Goal: Information Seeking & Learning: Learn about a topic

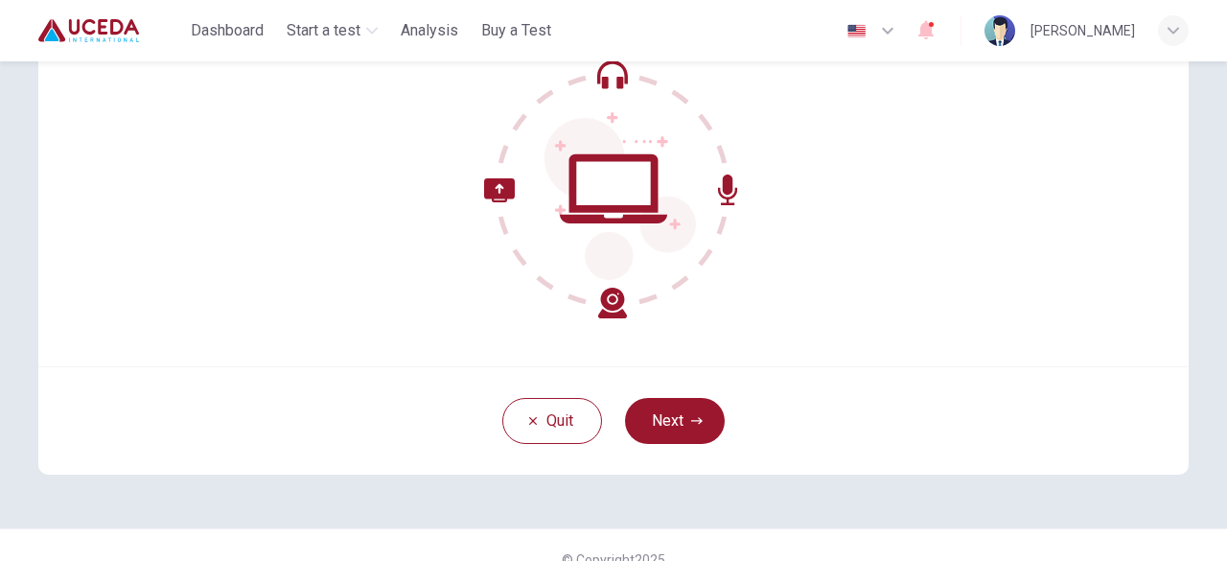
scroll to position [237, 0]
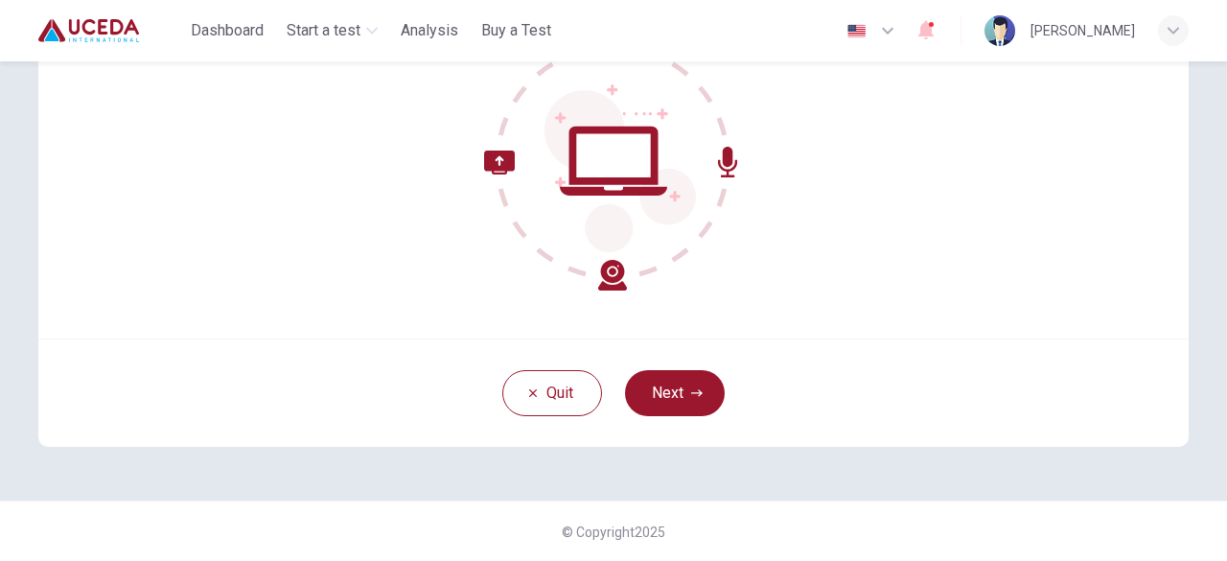
click at [671, 405] on button "Next" at bounding box center [675, 393] width 100 height 46
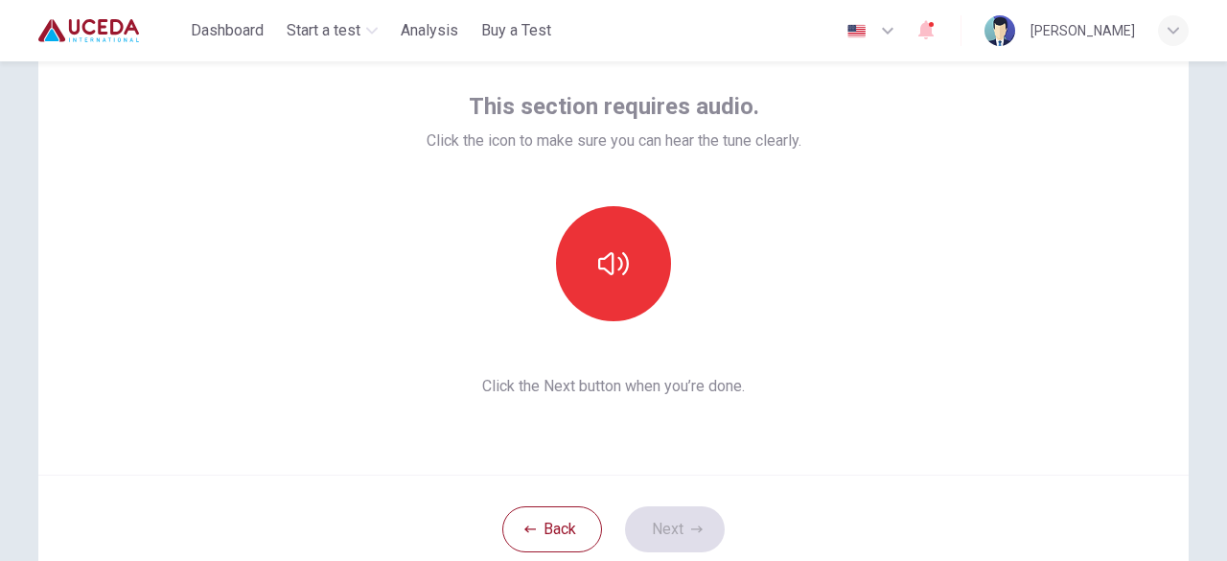
scroll to position [97, 0]
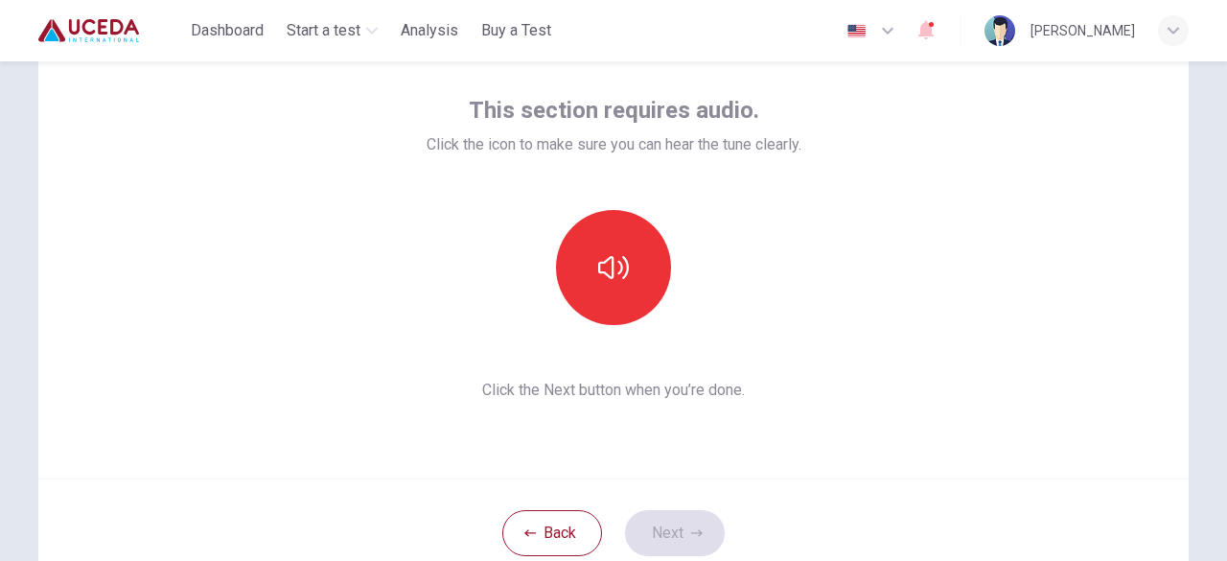
click at [624, 293] on button "button" at bounding box center [613, 267] width 115 height 115
click at [682, 546] on button "Next" at bounding box center [675, 533] width 100 height 46
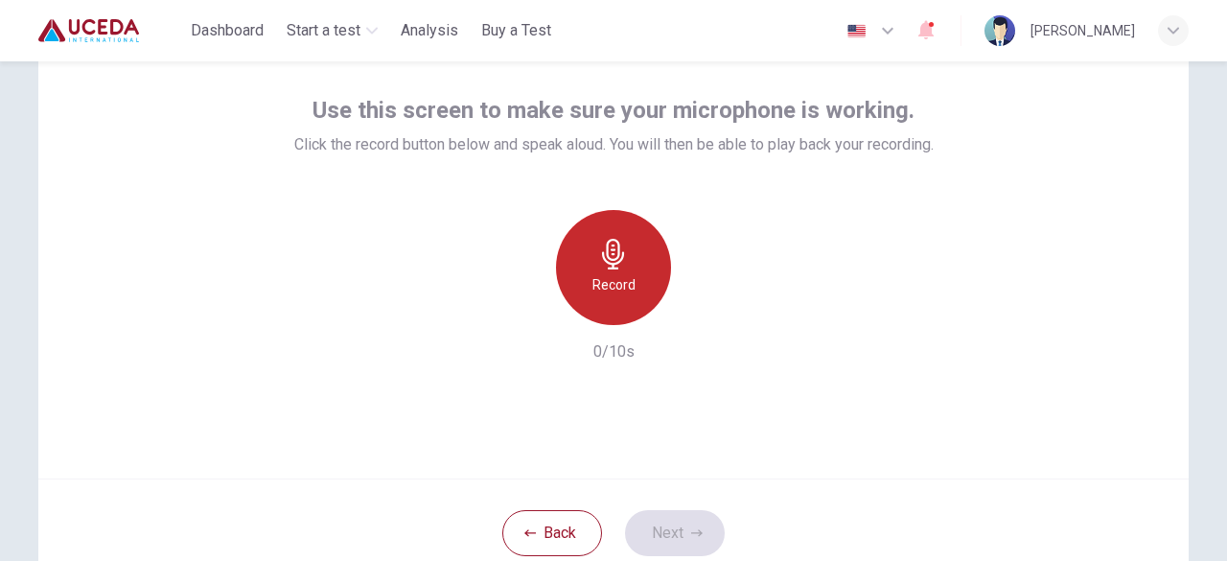
click at [615, 312] on div "Record" at bounding box center [613, 267] width 115 height 115
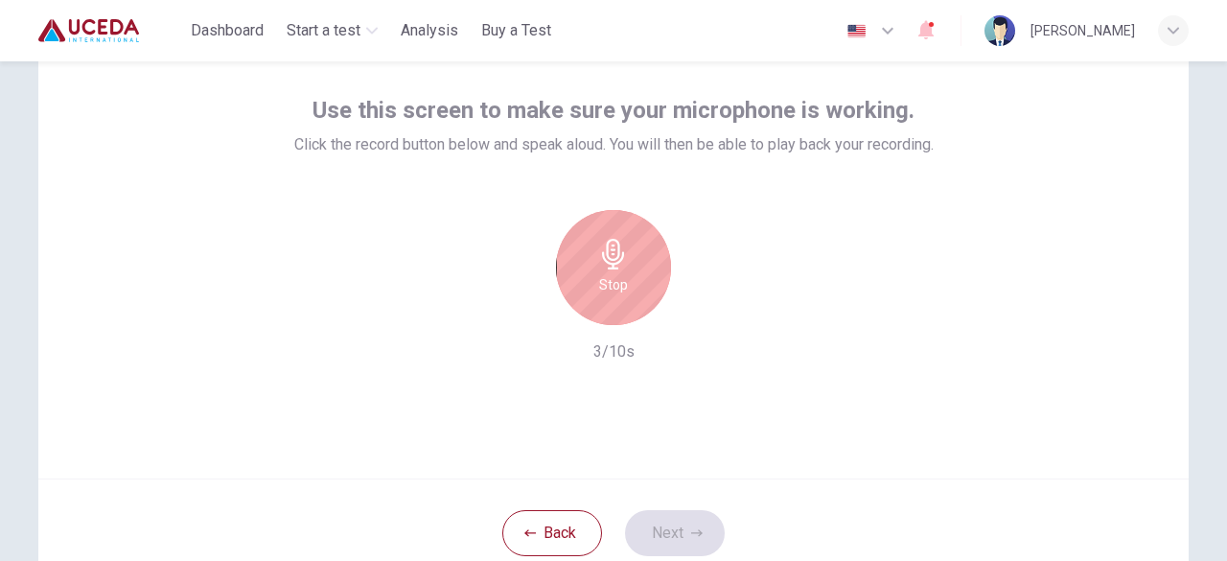
click at [621, 290] on h6 "Stop" at bounding box center [613, 284] width 29 height 23
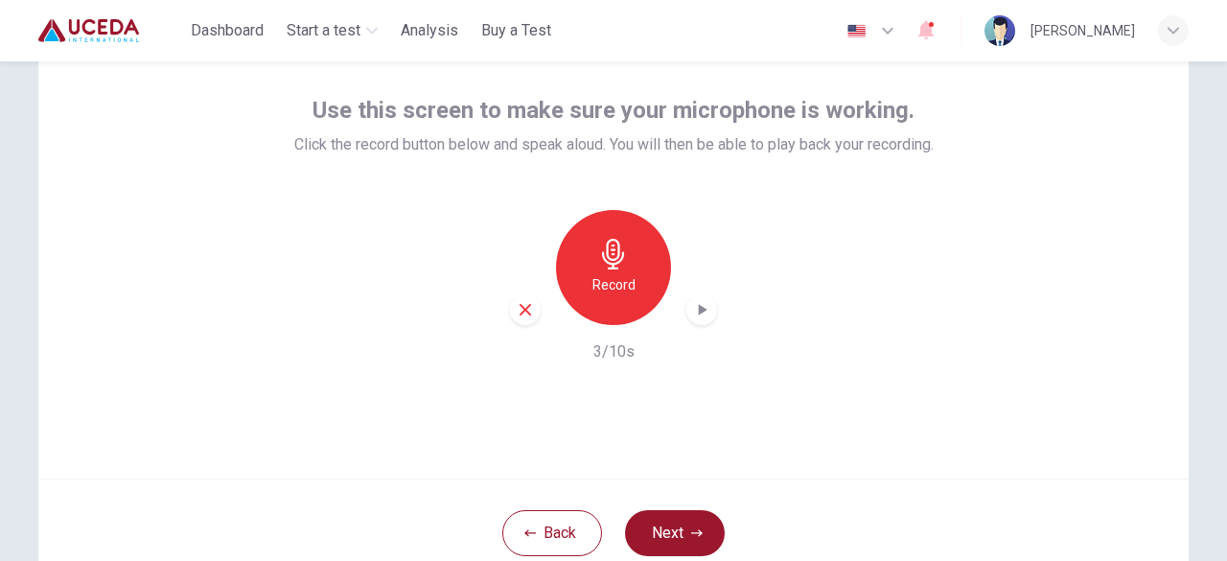
click at [690, 324] on div "Record" at bounding box center [613, 267] width 207 height 115
click at [702, 309] on icon "button" at bounding box center [703, 310] width 9 height 12
click at [692, 538] on button "Next" at bounding box center [675, 533] width 100 height 46
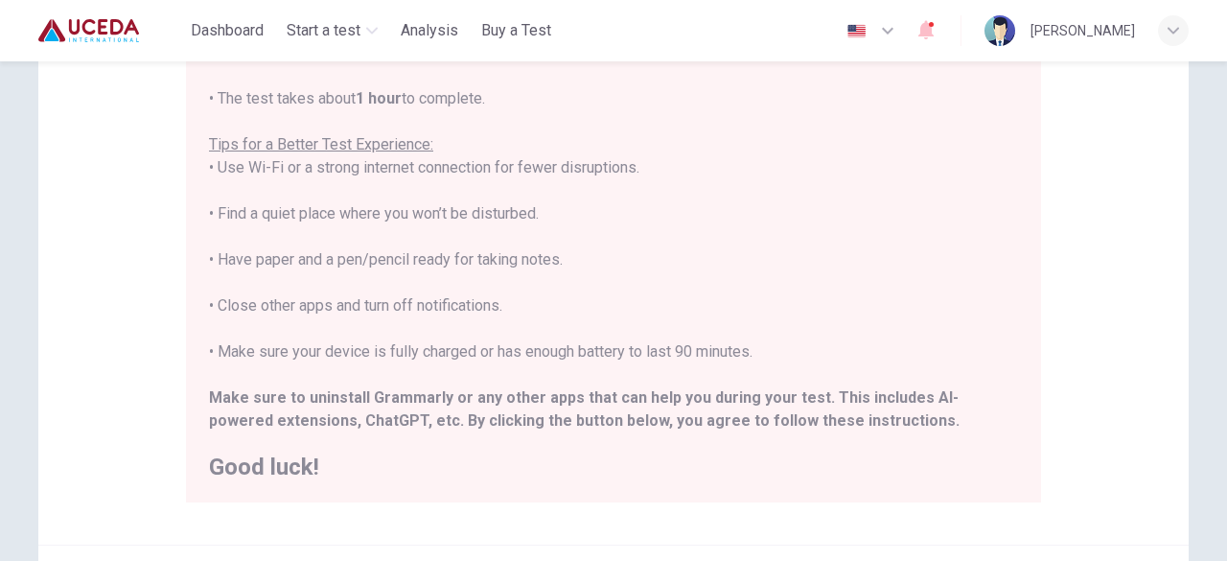
scroll to position [299, 0]
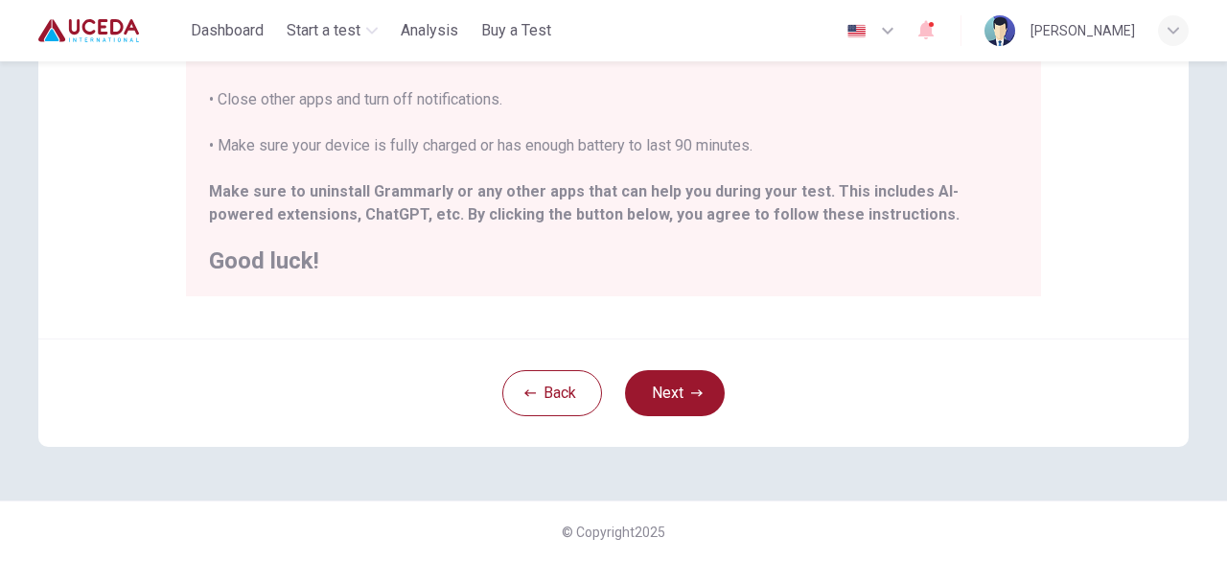
click at [679, 389] on button "Next" at bounding box center [675, 393] width 100 height 46
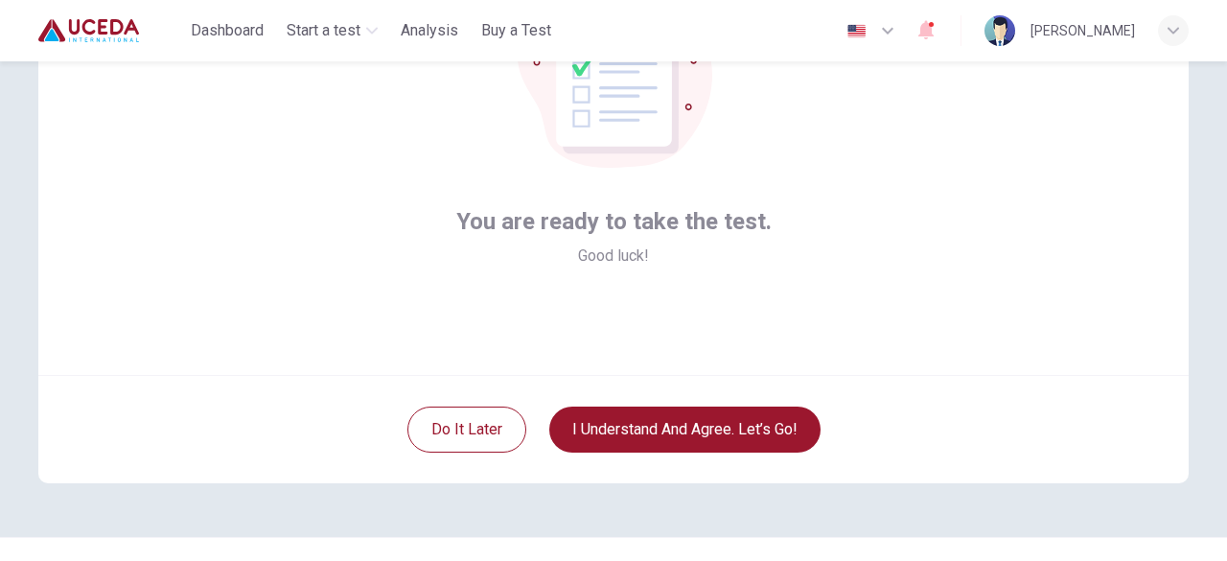
scroll to position [237, 0]
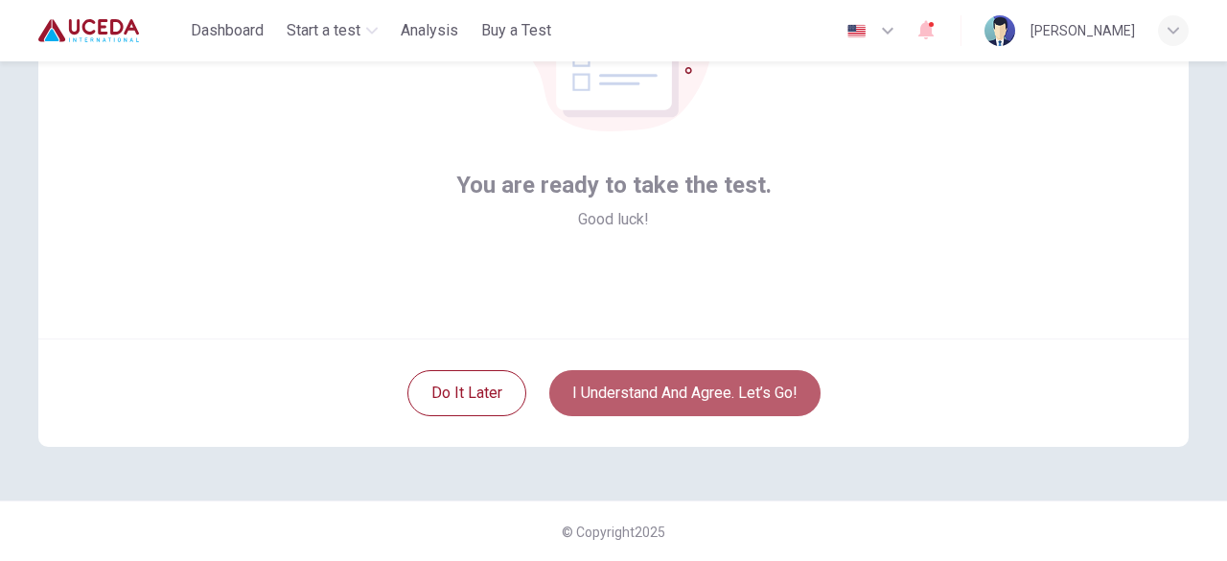
click at [719, 380] on button "I understand and agree. Let’s go!" at bounding box center [684, 393] width 271 height 46
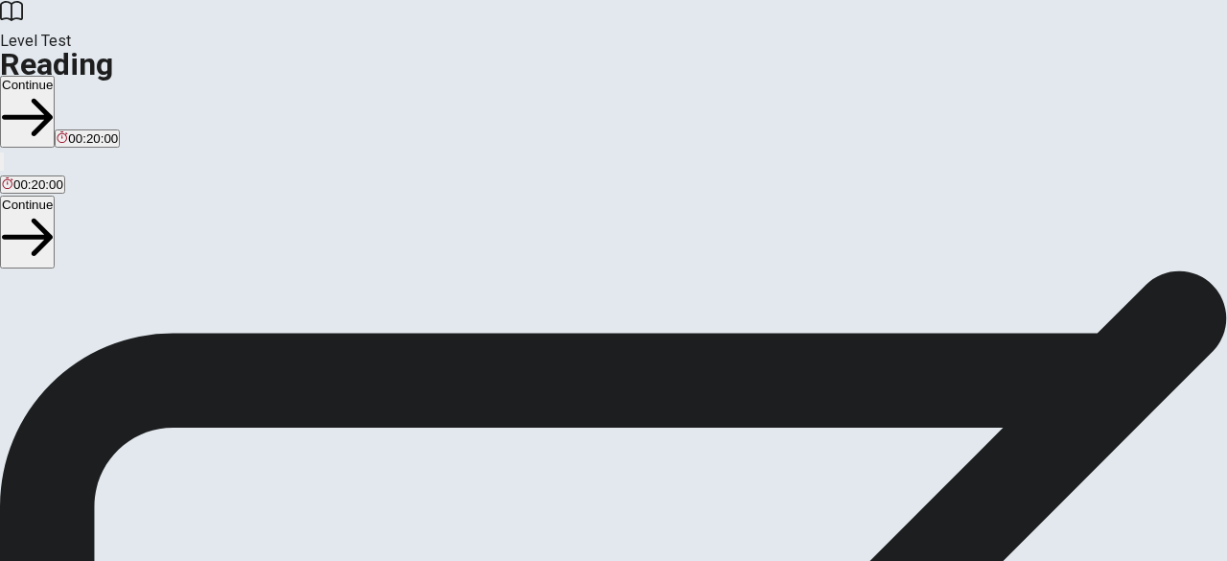
scroll to position [259, 0]
click at [55, 76] on button "Continue" at bounding box center [27, 112] width 55 height 72
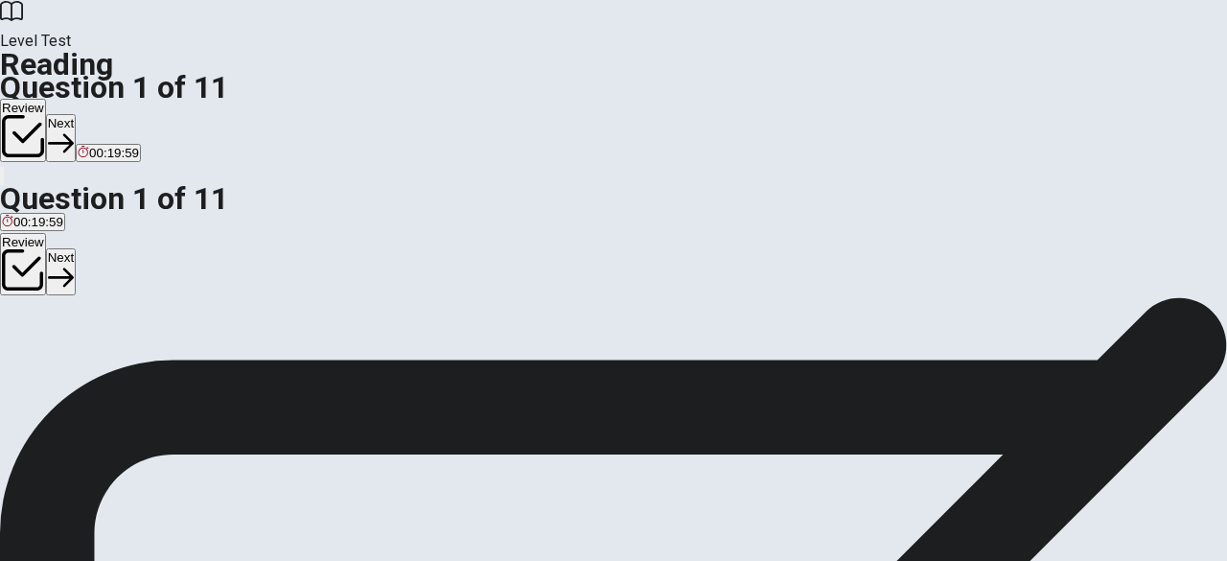
scroll to position [0, 0]
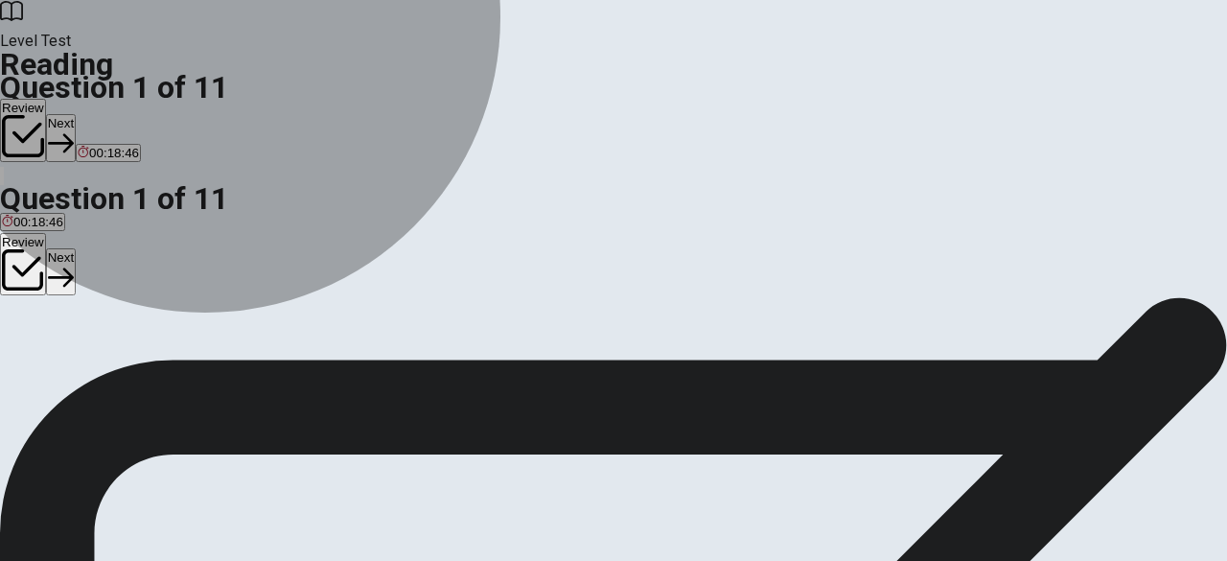
click at [321, 382] on span "The Draisine did not have pedals." at bounding box center [416, 389] width 191 height 14
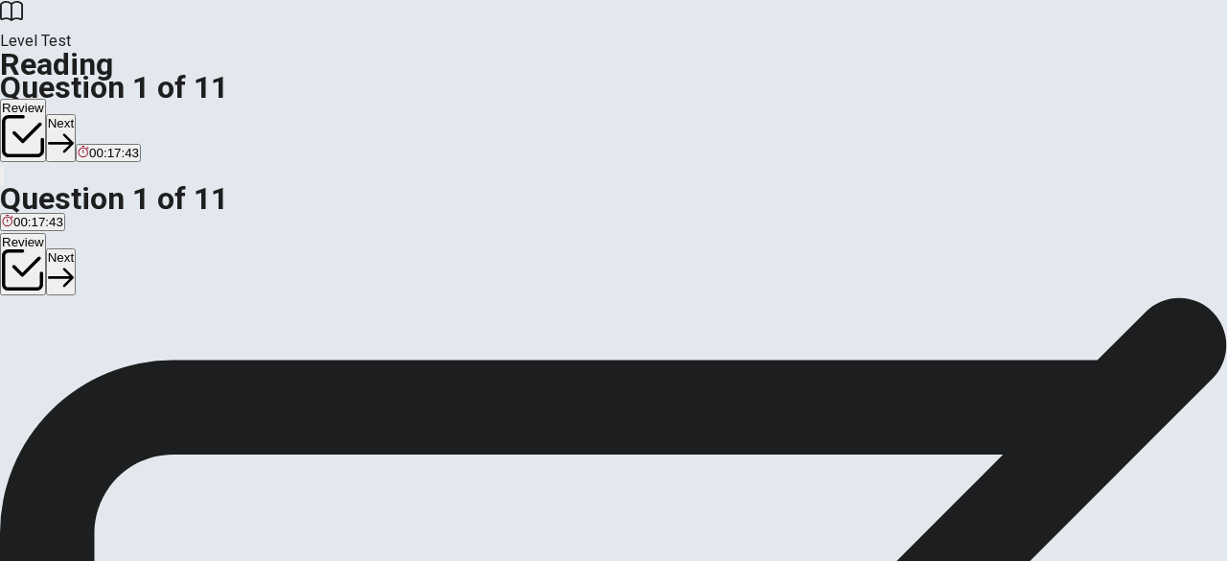
scroll to position [249, 0]
click at [1221, 60] on div "Level Test Reading Question 1 of 11 Review Next 00:17:25" at bounding box center [613, 93] width 1227 height 187
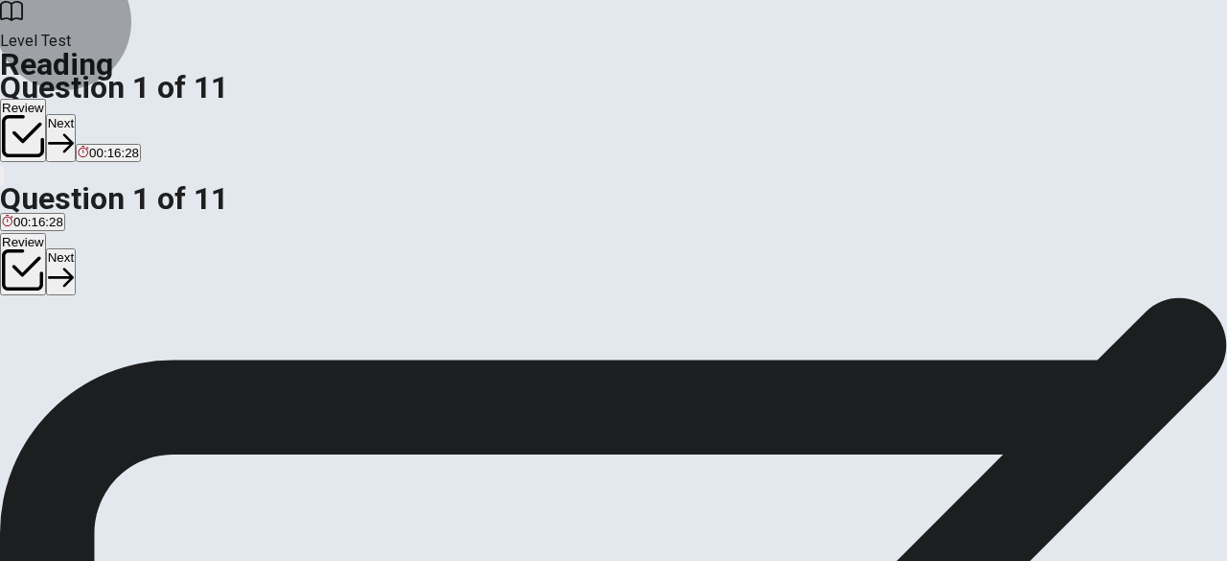
click at [74, 134] on icon "button" at bounding box center [61, 143] width 26 height 19
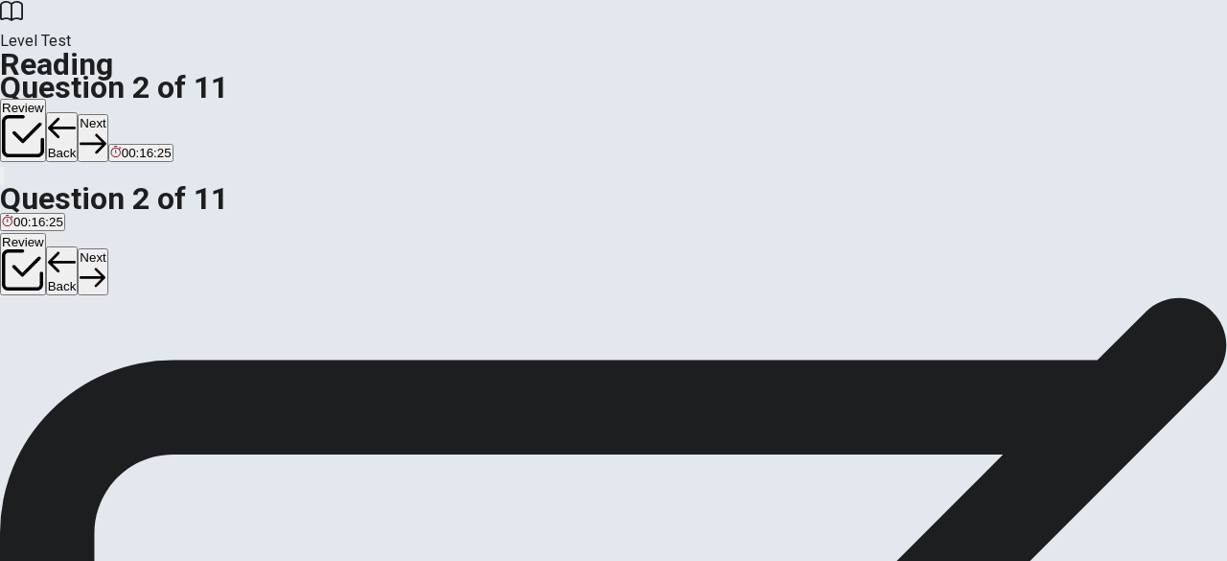
scroll to position [0, 0]
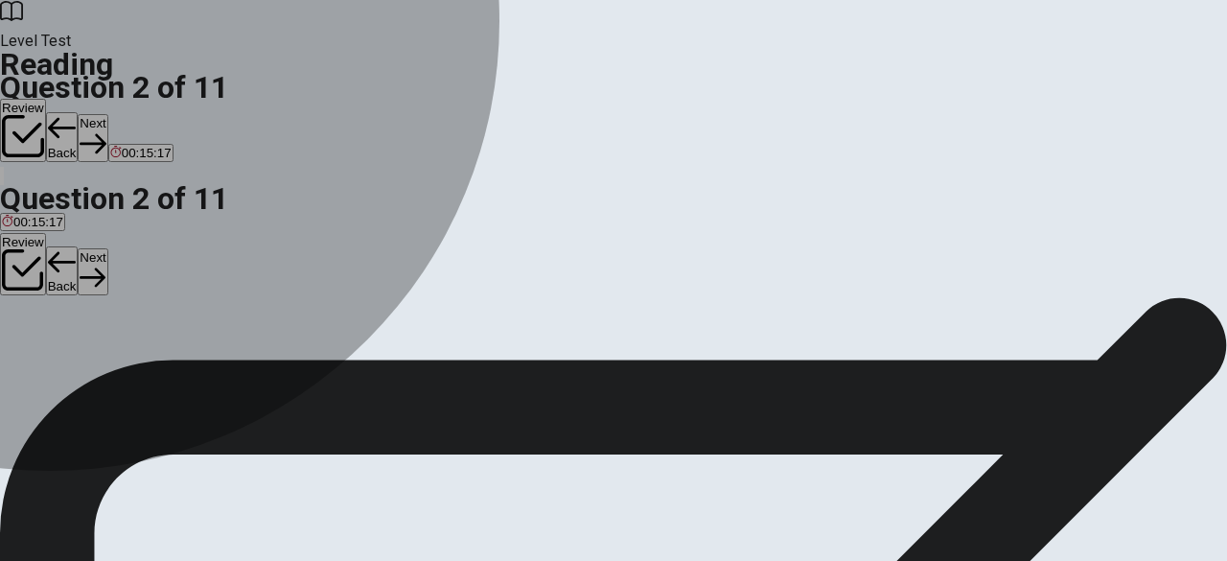
click at [50, 382] on span "move" at bounding box center [34, 389] width 32 height 14
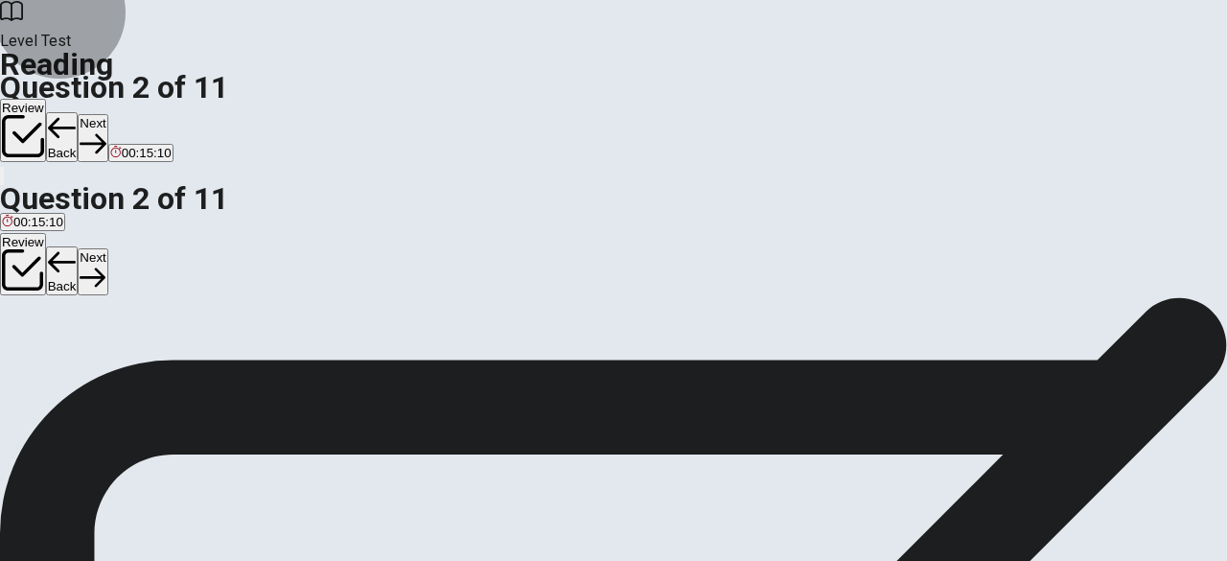
click at [105, 130] on icon "button" at bounding box center [93, 143] width 26 height 26
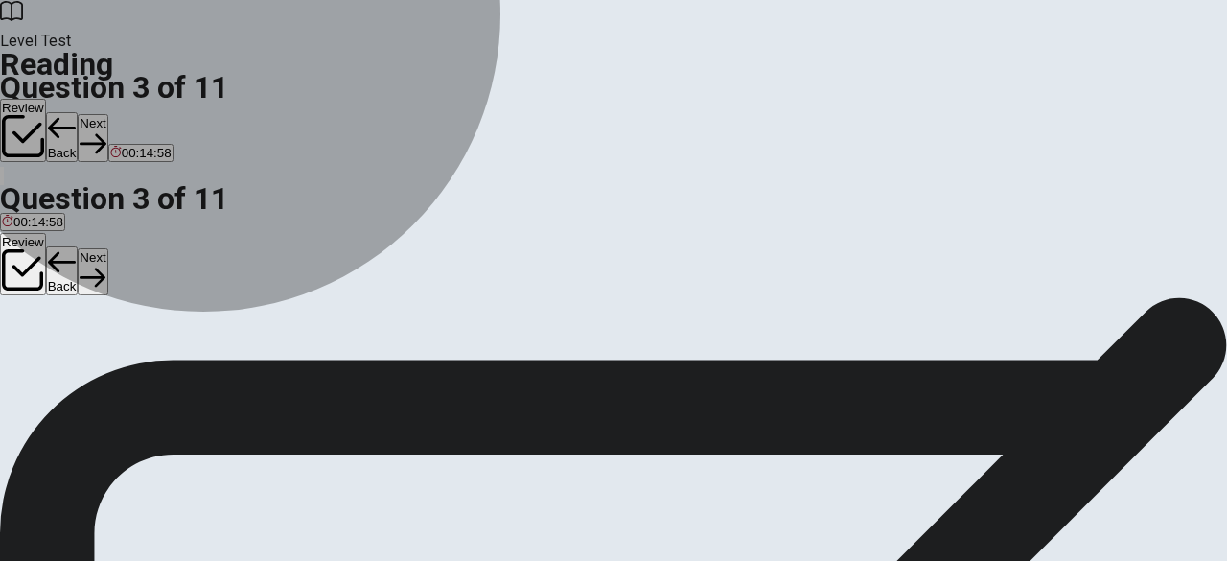
click at [158, 382] on span "The addition of rubber tires." at bounding box center [80, 389] width 156 height 14
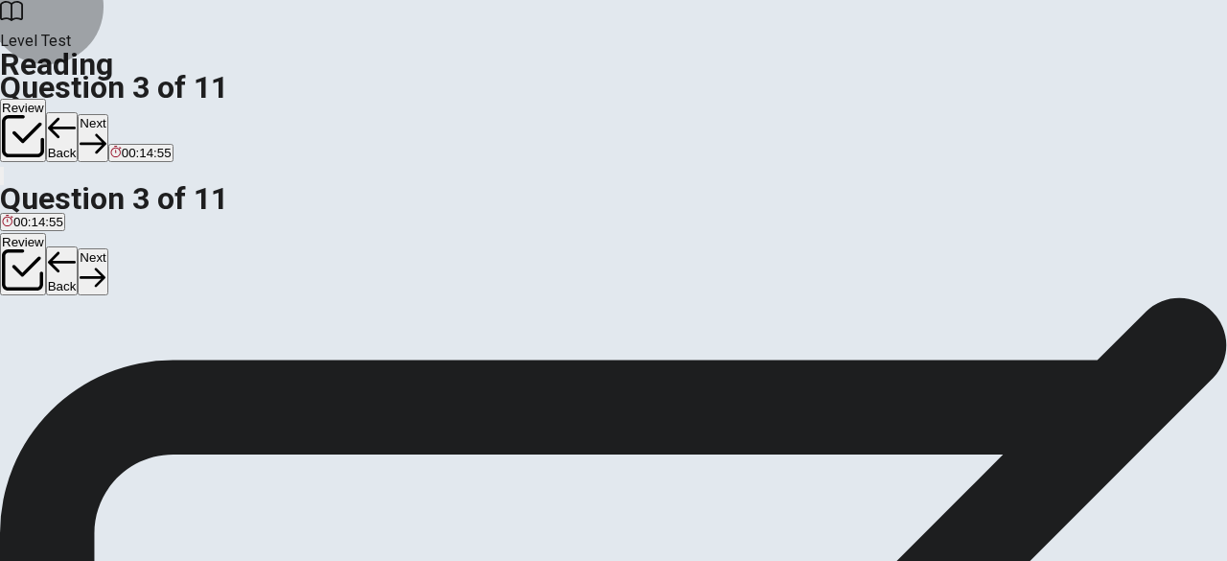
click at [107, 114] on button "Next" at bounding box center [93, 137] width 30 height 47
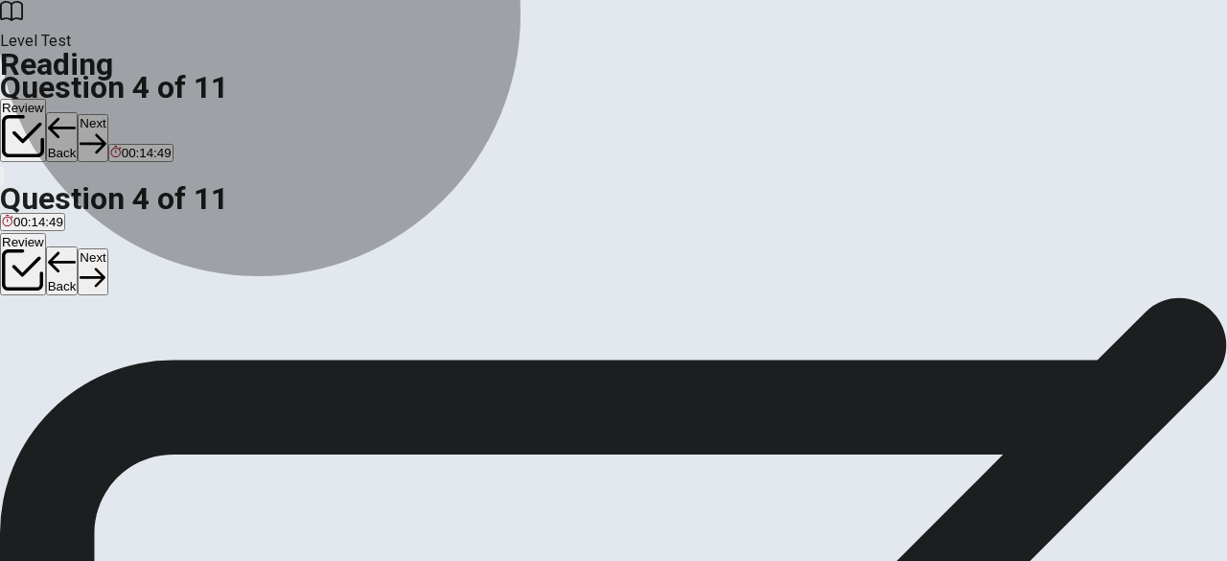
click at [332, 382] on span "transportation, exercise, and sport" at bounding box center [237, 389] width 194 height 14
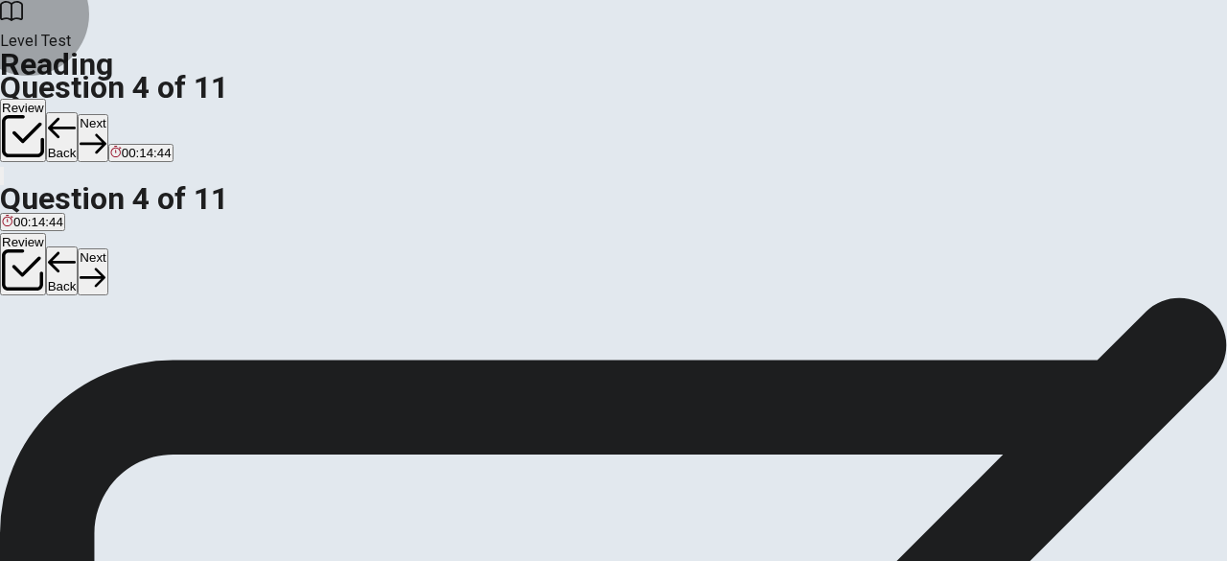
click at [107, 114] on button "Next" at bounding box center [93, 137] width 30 height 47
click at [228, 553] on input at bounding box center [145, 562] width 166 height 18
click at [107, 114] on button "Next" at bounding box center [93, 137] width 30 height 47
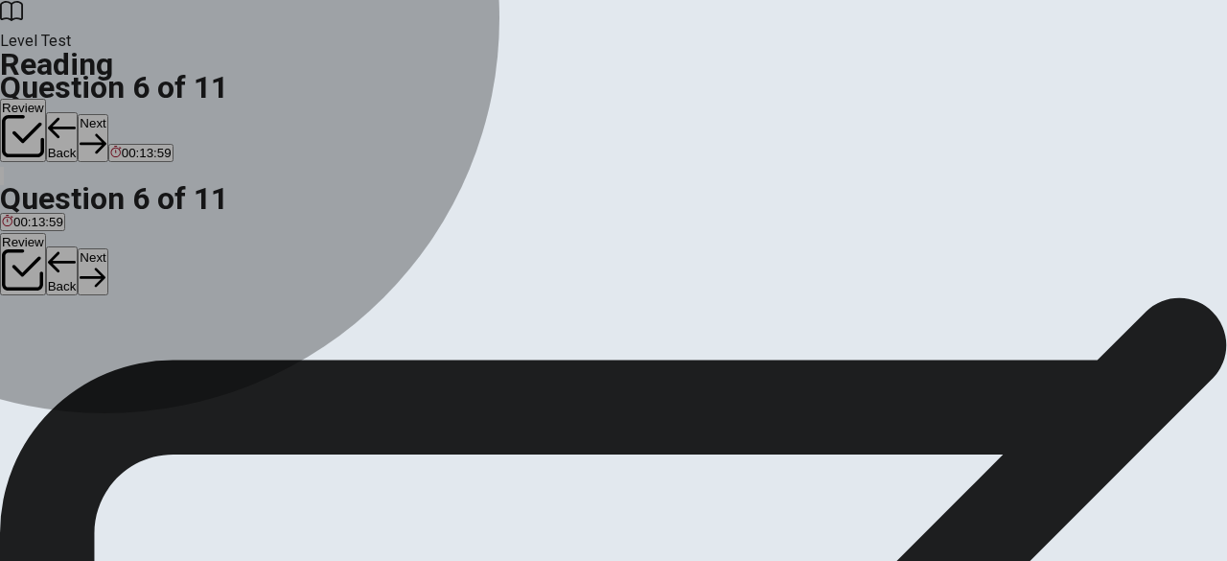
click at [177, 382] on span "more comfortable" at bounding box center [131, 389] width 100 height 14
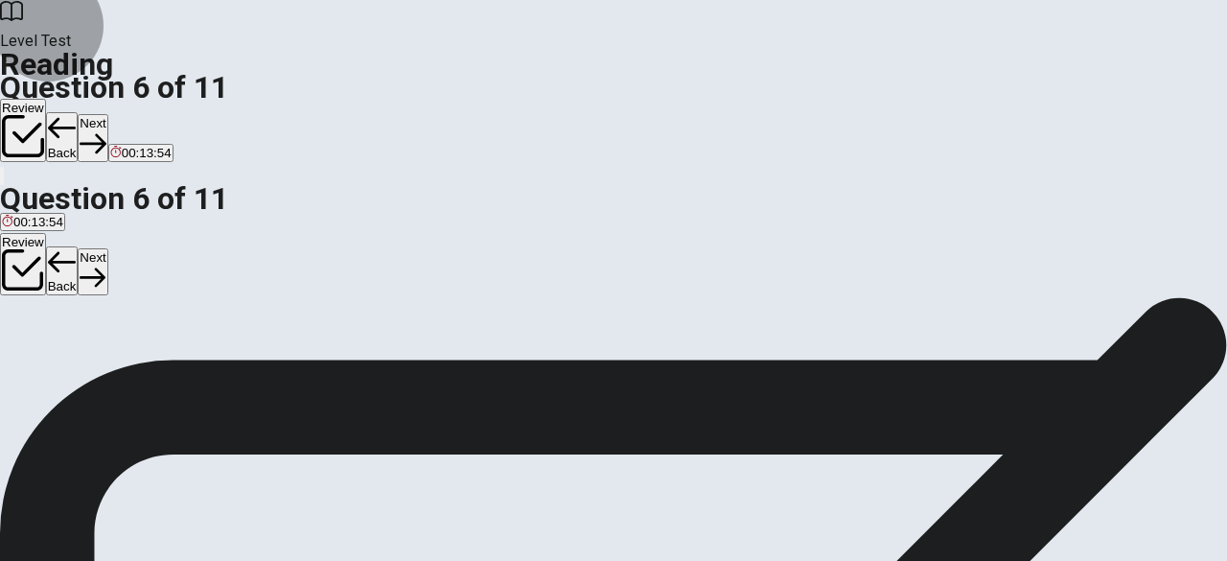
click at [107, 114] on button "Next" at bounding box center [93, 137] width 30 height 47
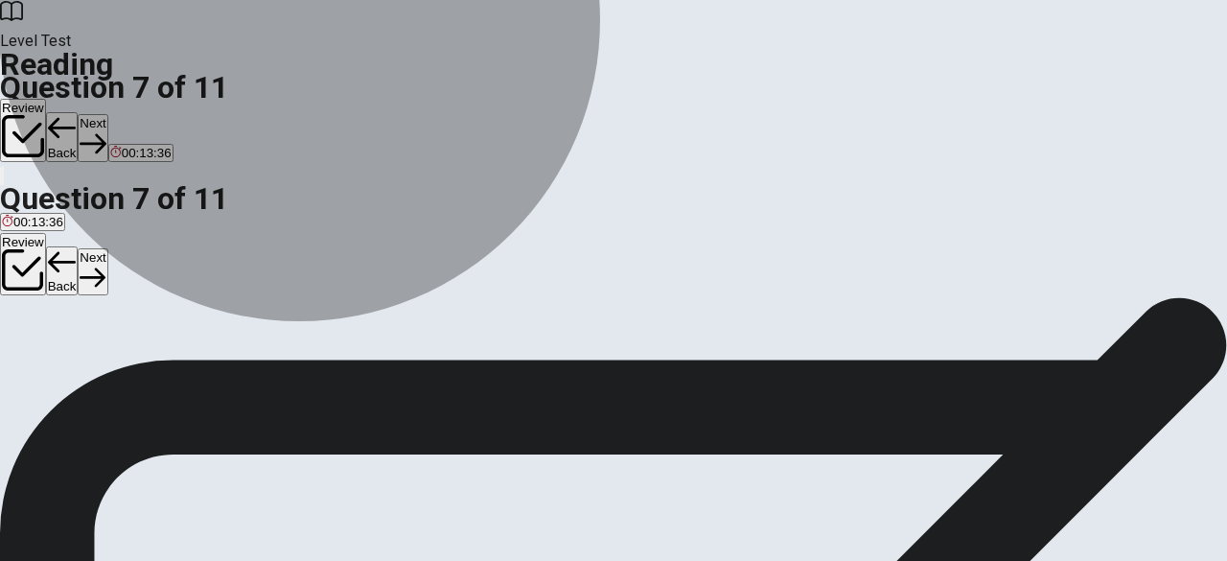
click at [372, 382] on span "It has become more comfortable and safer over time." at bounding box center [384, 389] width 300 height 14
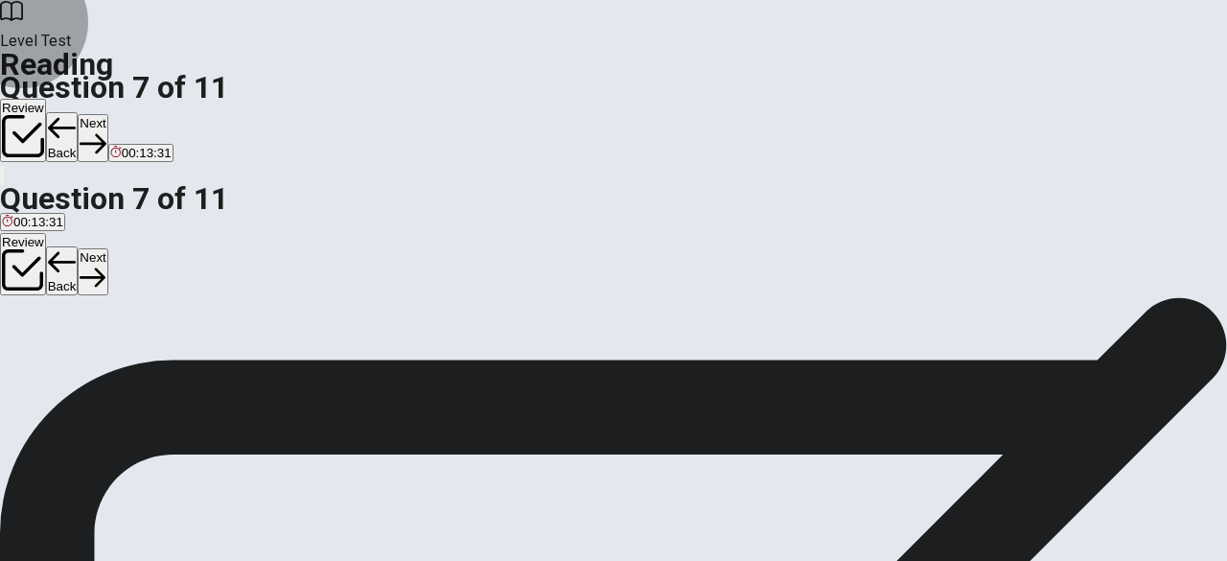
click at [107, 114] on button "Next" at bounding box center [93, 137] width 30 height 47
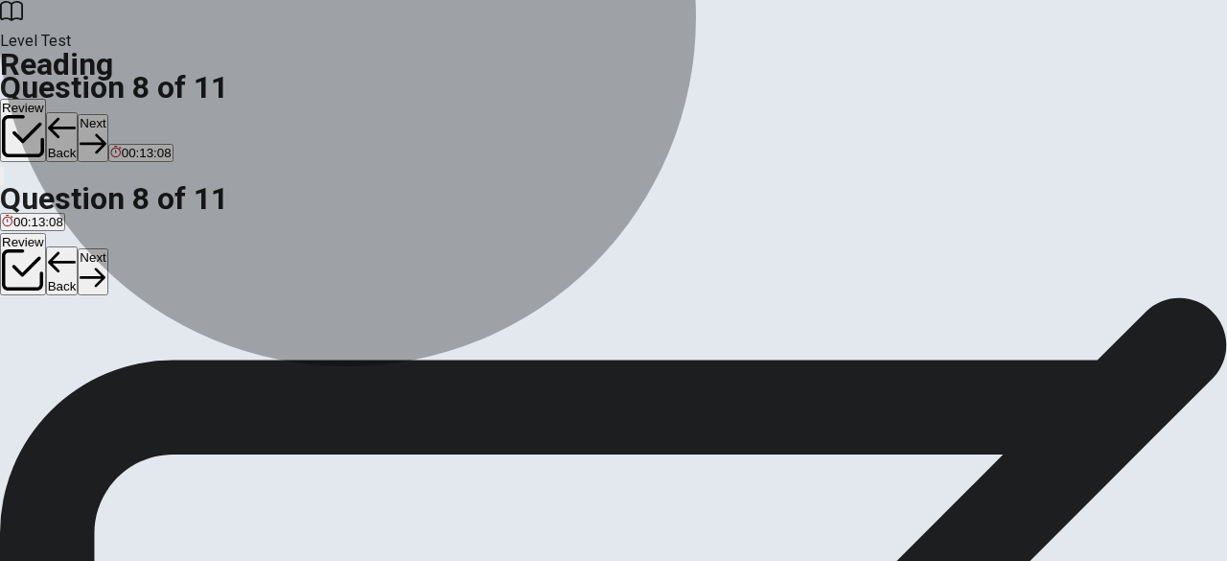
click at [302, 382] on span "Bicycles will become more popular for transportation." at bounding box center [152, 389] width 300 height 14
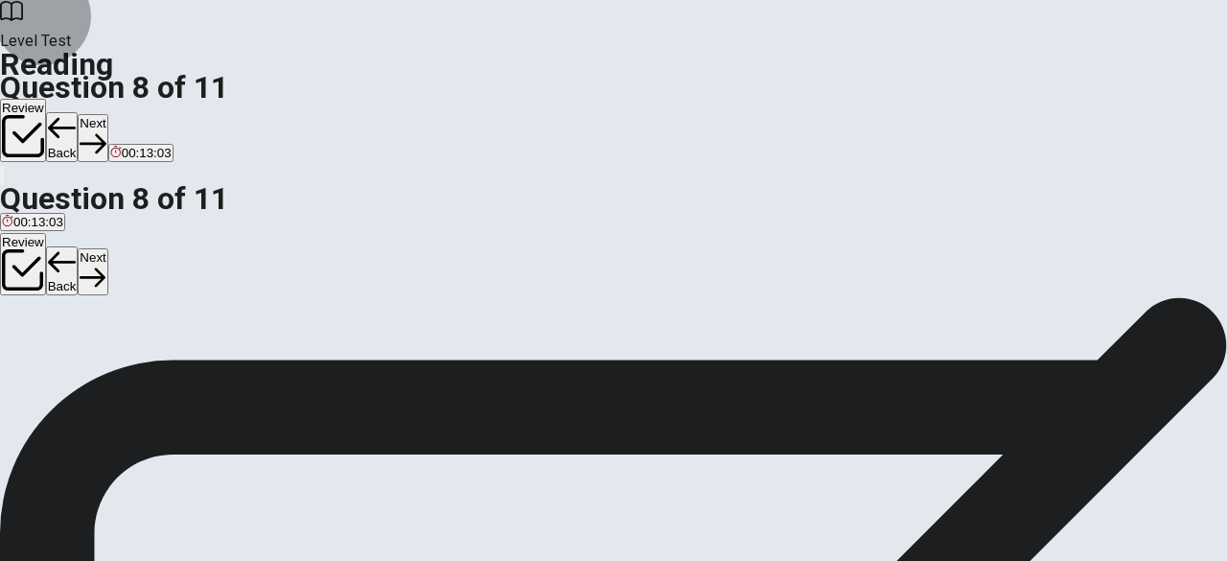
click at [107, 114] on button "Next" at bounding box center [93, 137] width 30 height 47
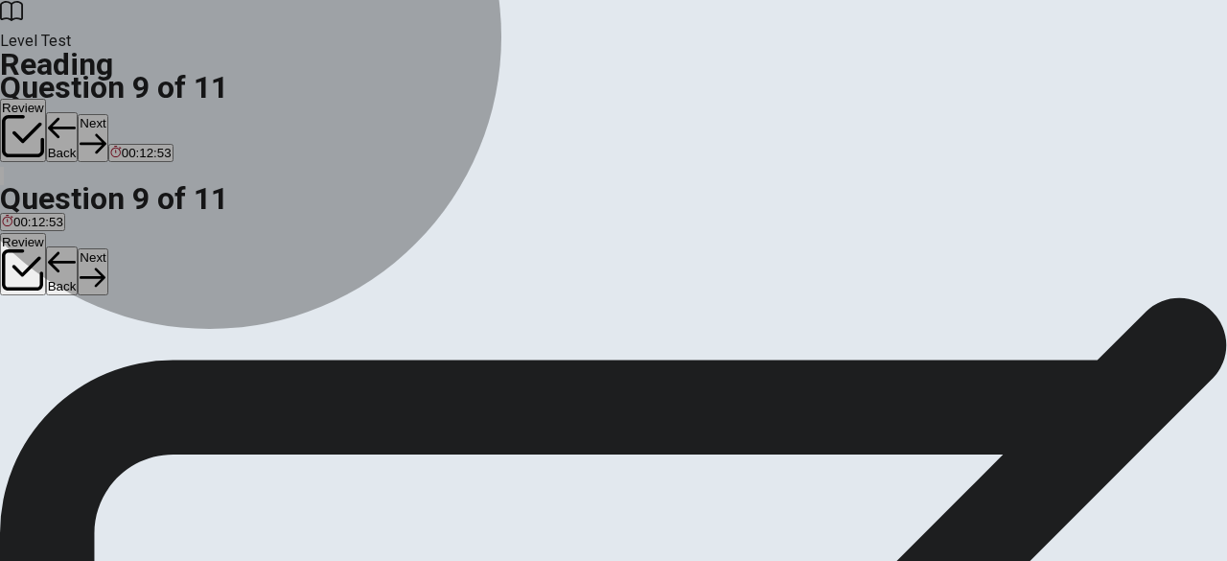
click at [272, 366] on button "B The electric bicycle (e-bike)." at bounding box center [190, 382] width 163 height 33
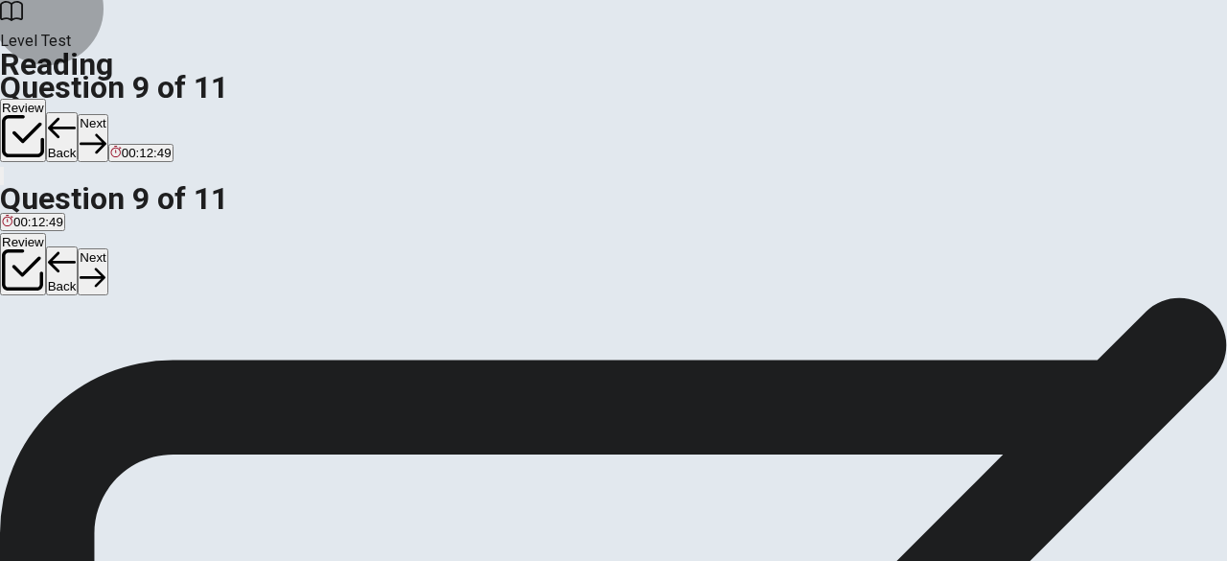
click at [107, 114] on button "Next" at bounding box center [93, 137] width 30 height 47
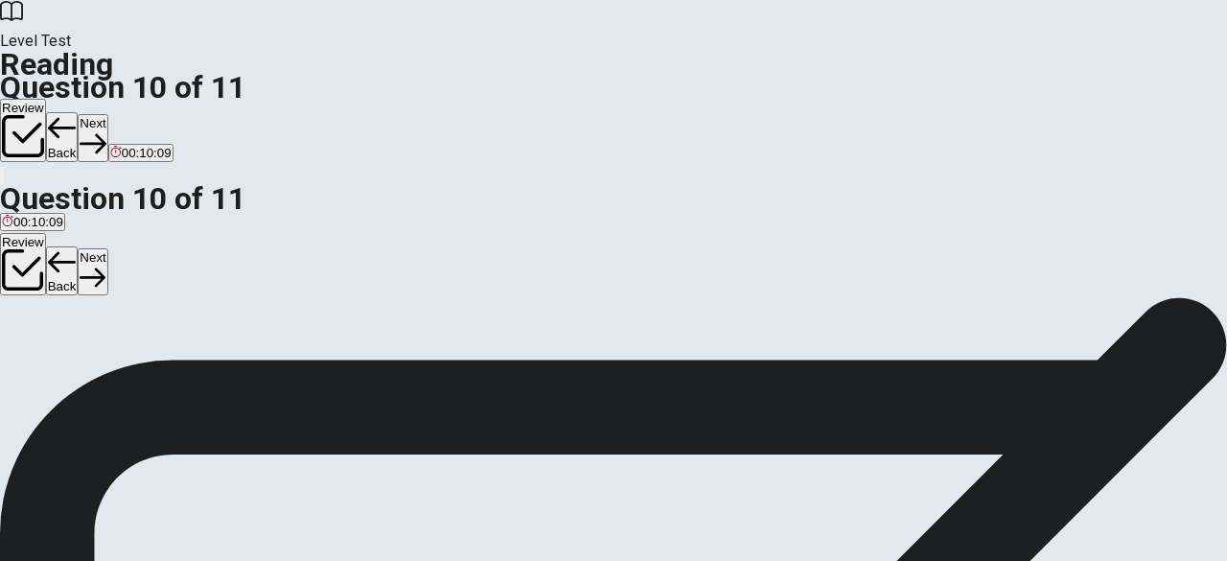
scroll to position [157, 0]
click at [107, 114] on button "Next" at bounding box center [93, 137] width 30 height 47
drag, startPoint x: 181, startPoint y: 269, endPoint x: 317, endPoint y: 362, distance: 164.9
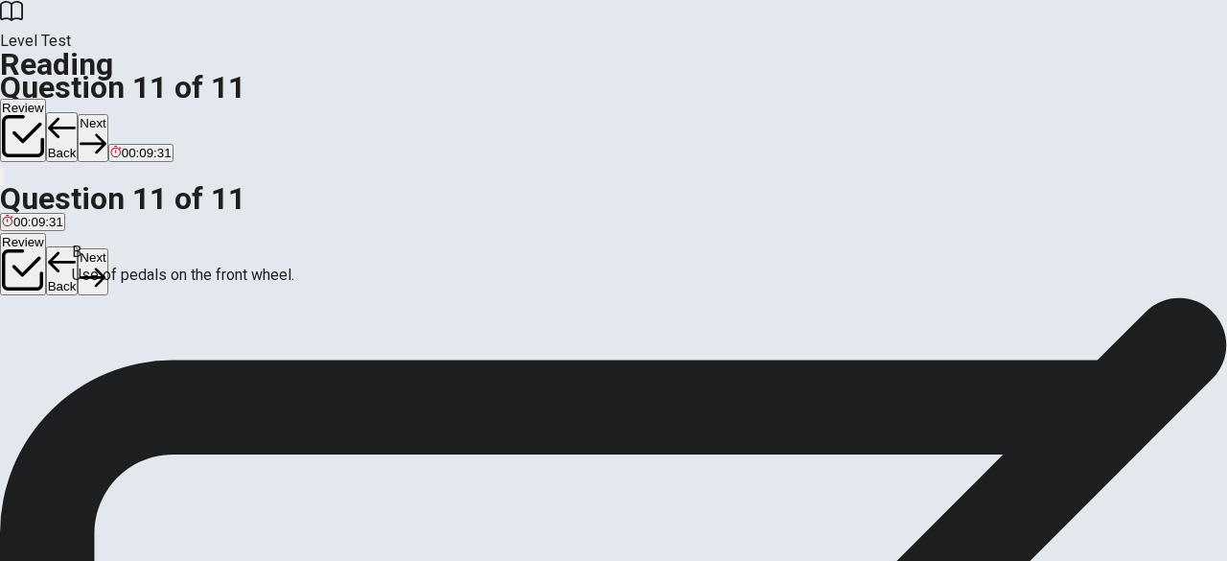
drag, startPoint x: 186, startPoint y: 274, endPoint x: 303, endPoint y: 314, distance: 123.7
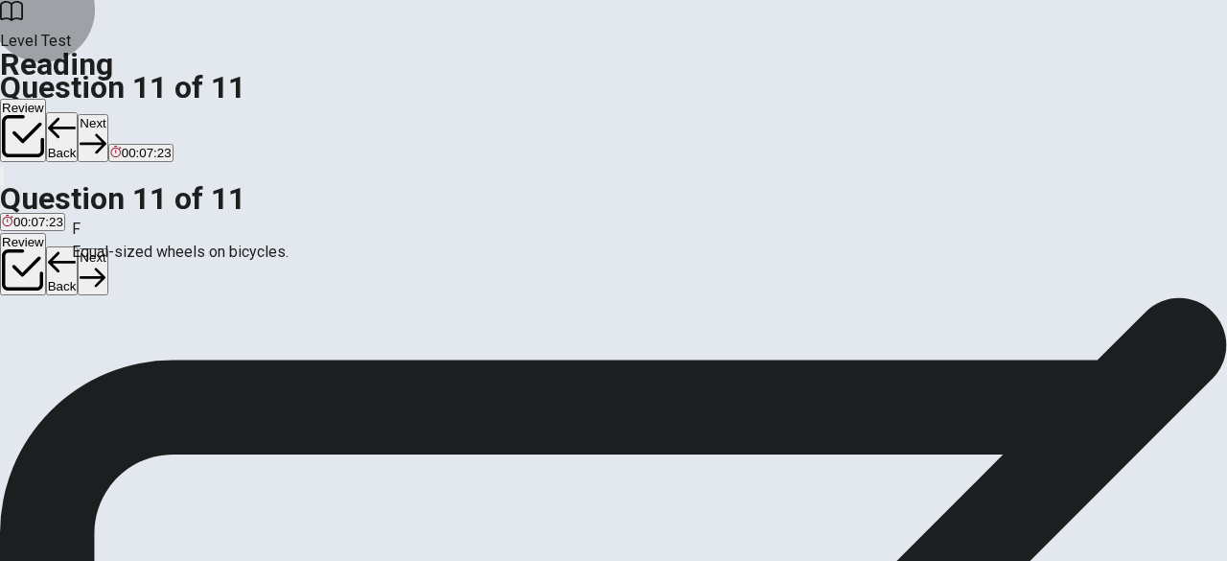
click at [79, 112] on button "Back" at bounding box center [62, 137] width 33 height 50
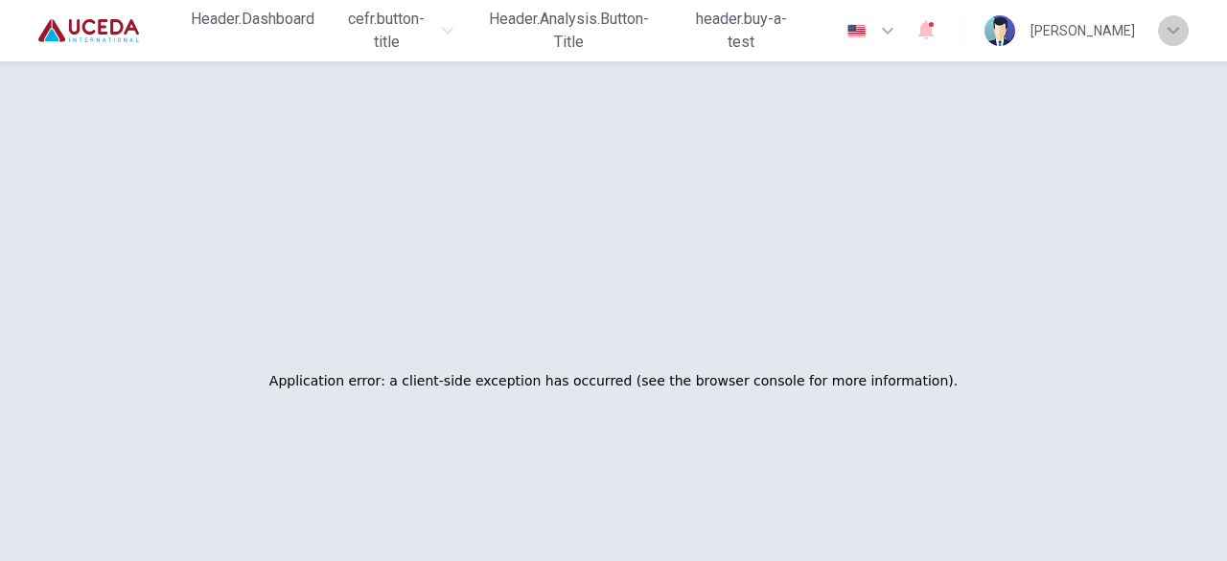
click at [1173, 34] on icon "button" at bounding box center [1174, 31] width 12 height 12
click at [1152, 560] on div at bounding box center [613, 561] width 1227 height 0
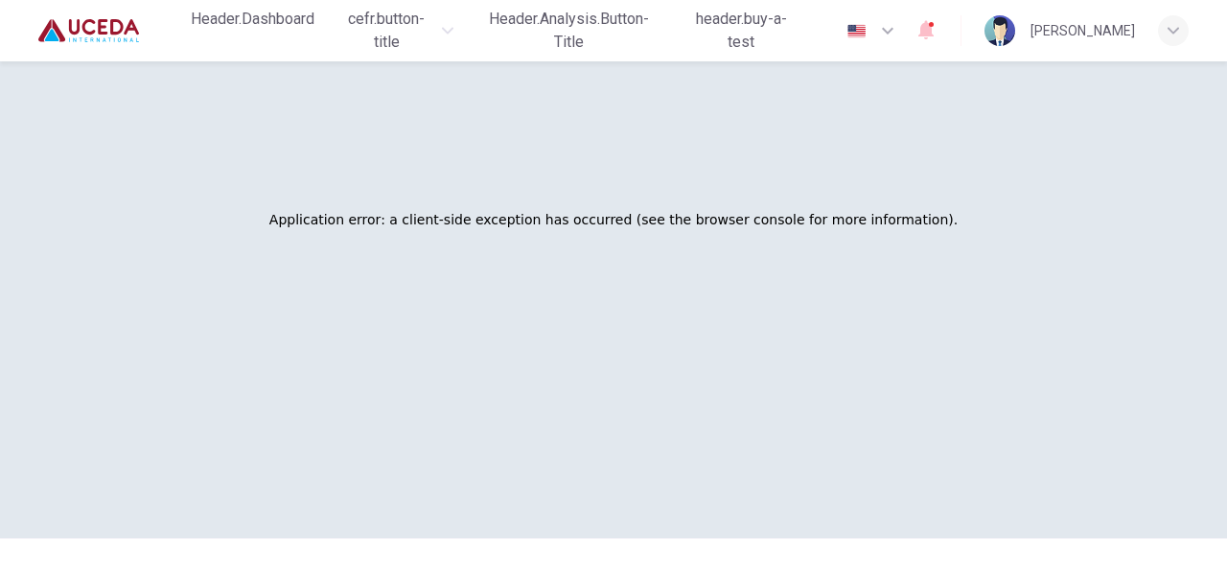
scroll to position [192, 0]
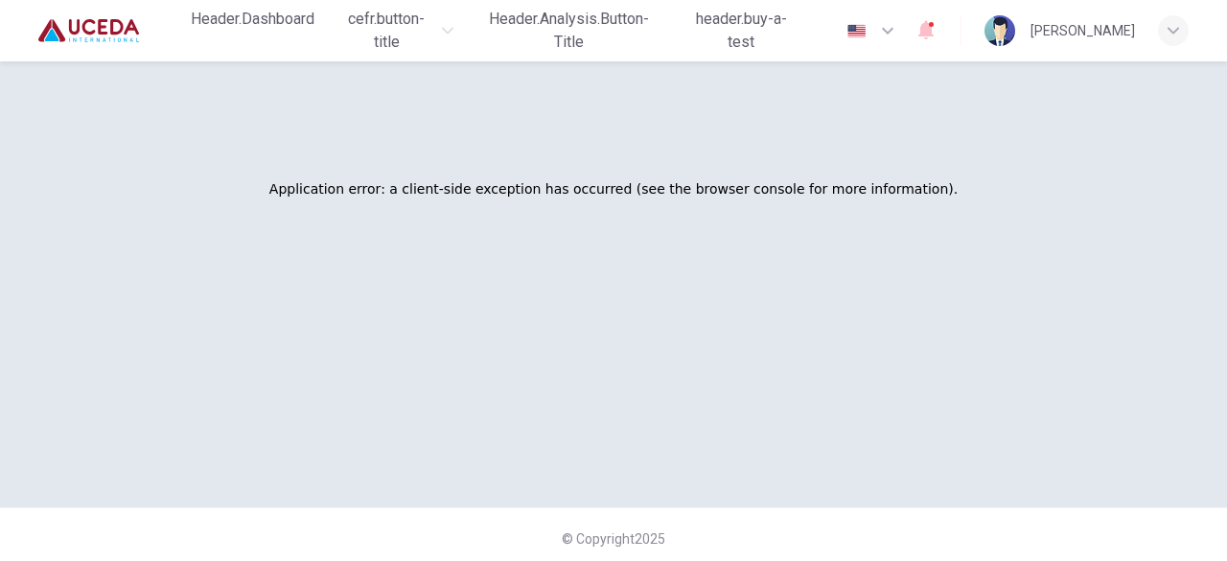
click at [841, 325] on div "Application error: a client-side exception has occurred (see the browser consol…" at bounding box center [614, 188] width 1166 height 561
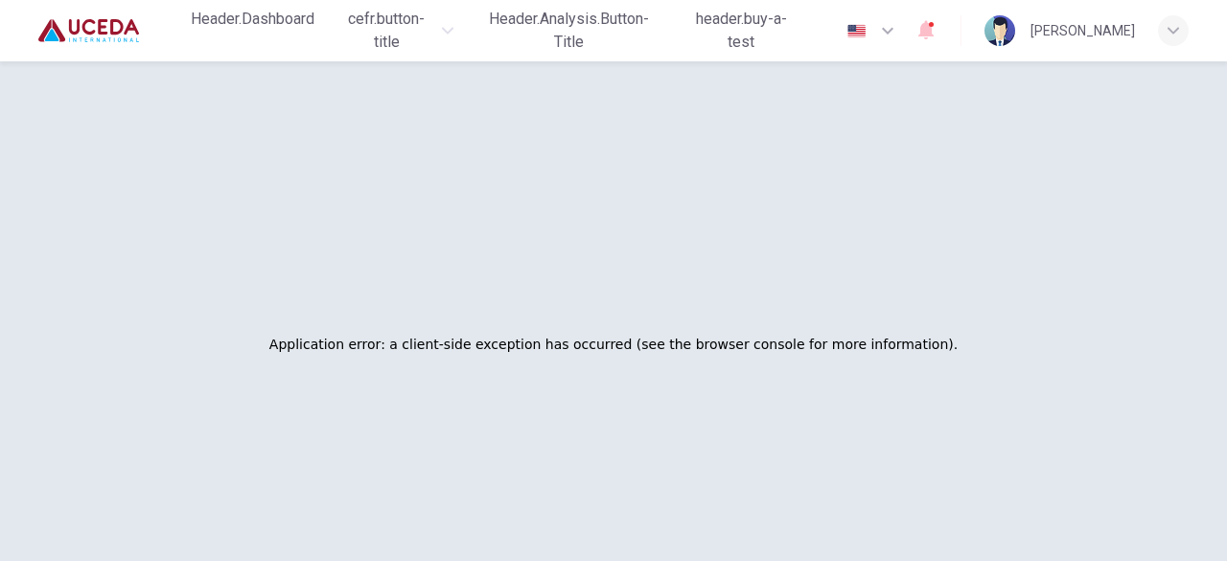
scroll to position [0, 0]
